Goal: Use online tool/utility: Utilize a website feature to perform a specific function

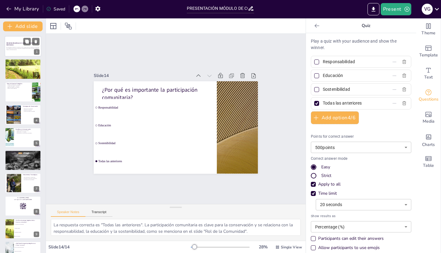
checkbox input "true"
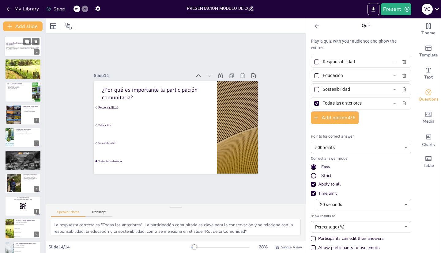
checkbox input "true"
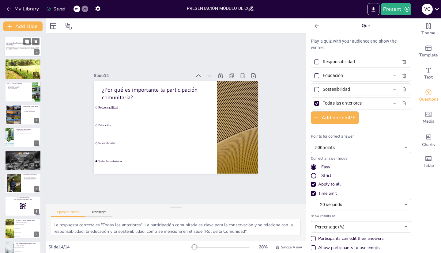
checkbox input "true"
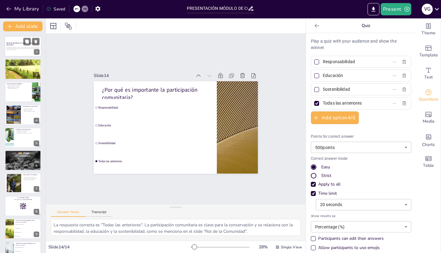
checkbox input "true"
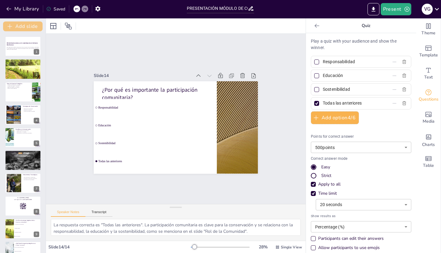
checkbox input "true"
click at [7, 8] on icon "button" at bounding box center [8, 9] width 5 height 4
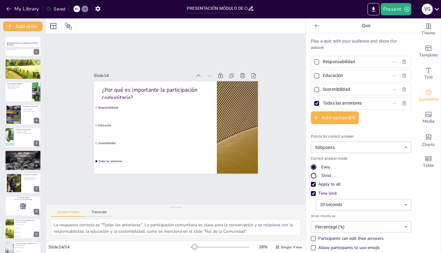
checkbox input "true"
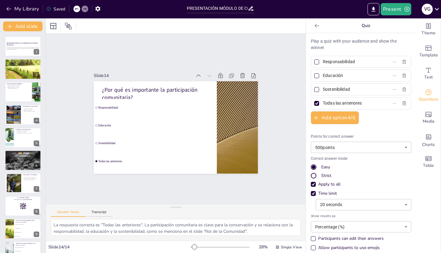
checkbox input "true"
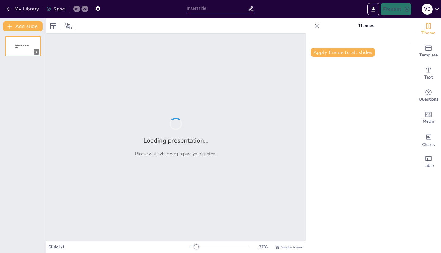
type input "New Sendsteps"
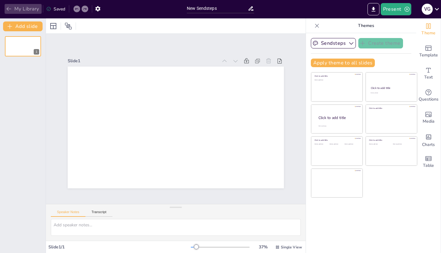
click at [11, 9] on icon "button" at bounding box center [9, 9] width 6 height 6
